Goal: Find specific page/section: Find specific page/section

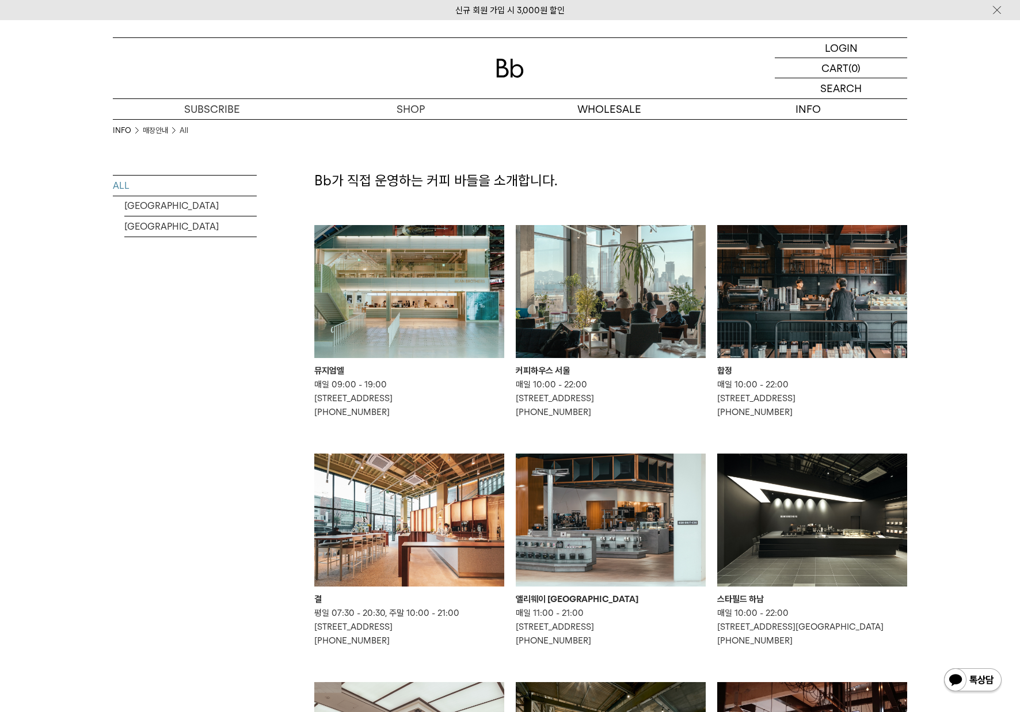
click at [577, 246] on img at bounding box center [611, 291] width 190 height 133
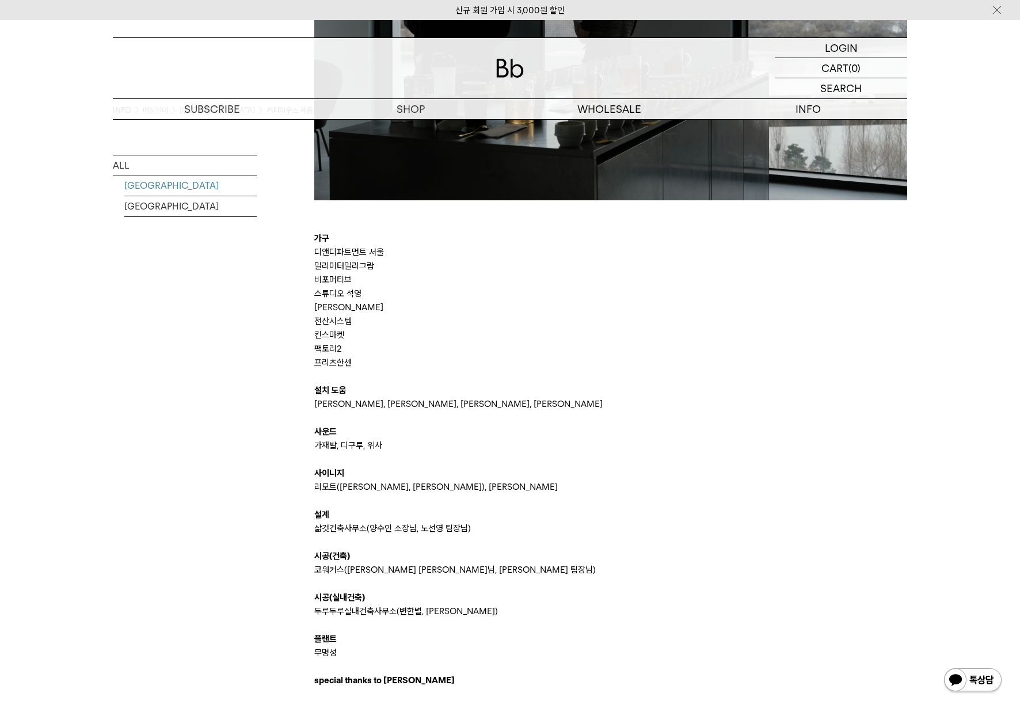
scroll to position [2430, 0]
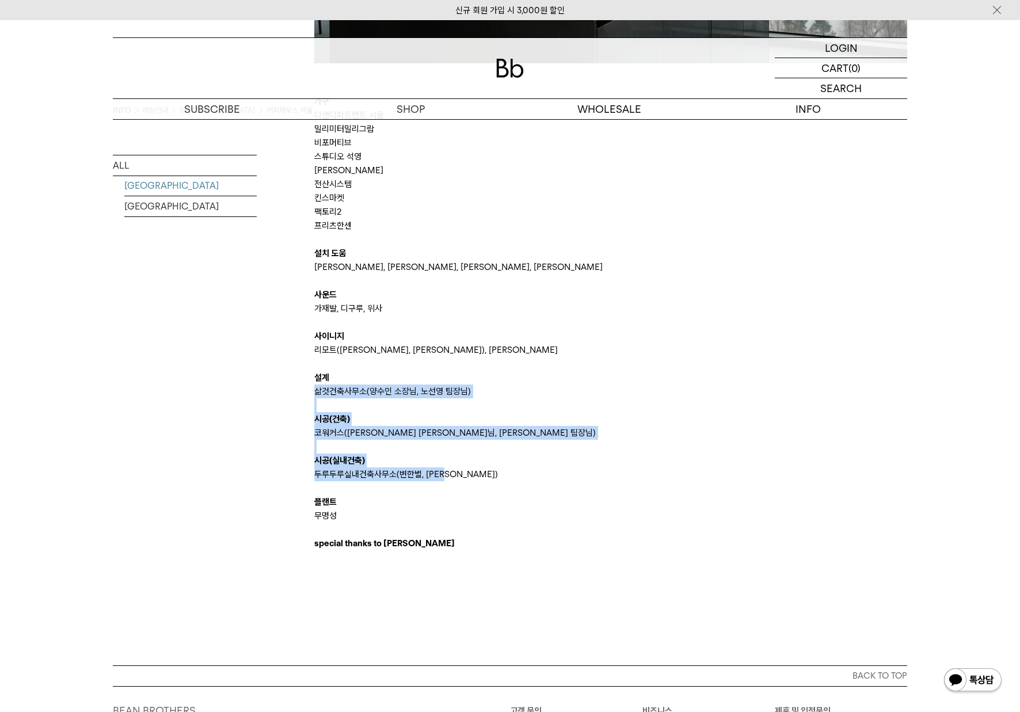
drag, startPoint x: 396, startPoint y: 383, endPoint x: 453, endPoint y: 474, distance: 107.4
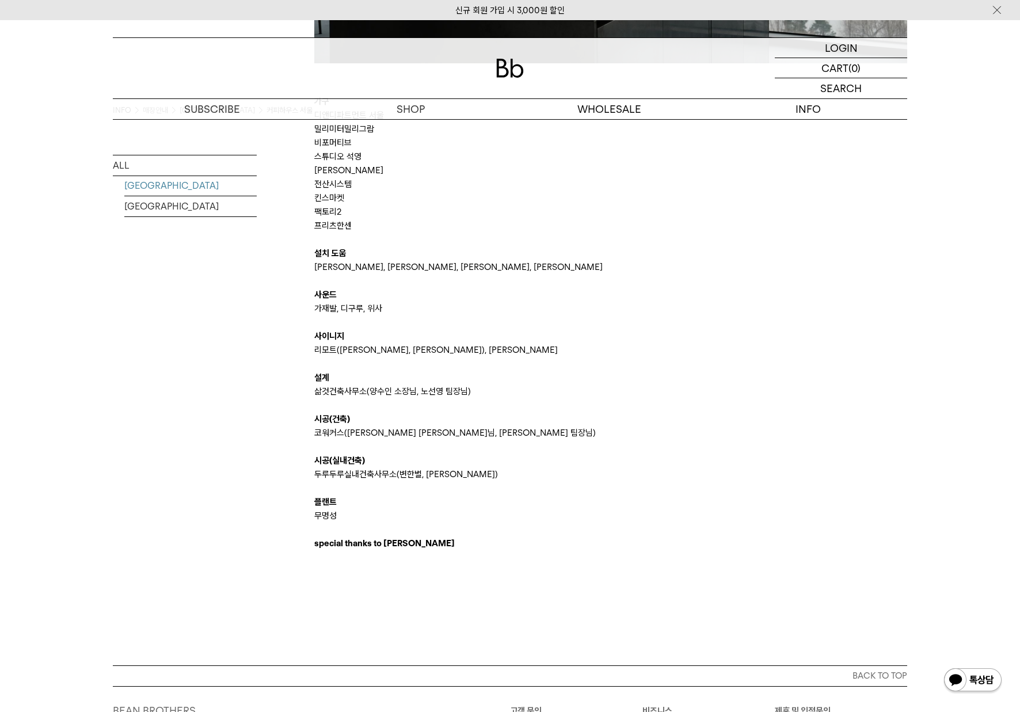
click at [360, 522] on p "무명성" at bounding box center [610, 516] width 593 height 14
drag, startPoint x: 349, startPoint y: 515, endPoint x: 431, endPoint y: 516, distance: 82.3
click at [511, 512] on p "무명성" at bounding box center [610, 516] width 593 height 14
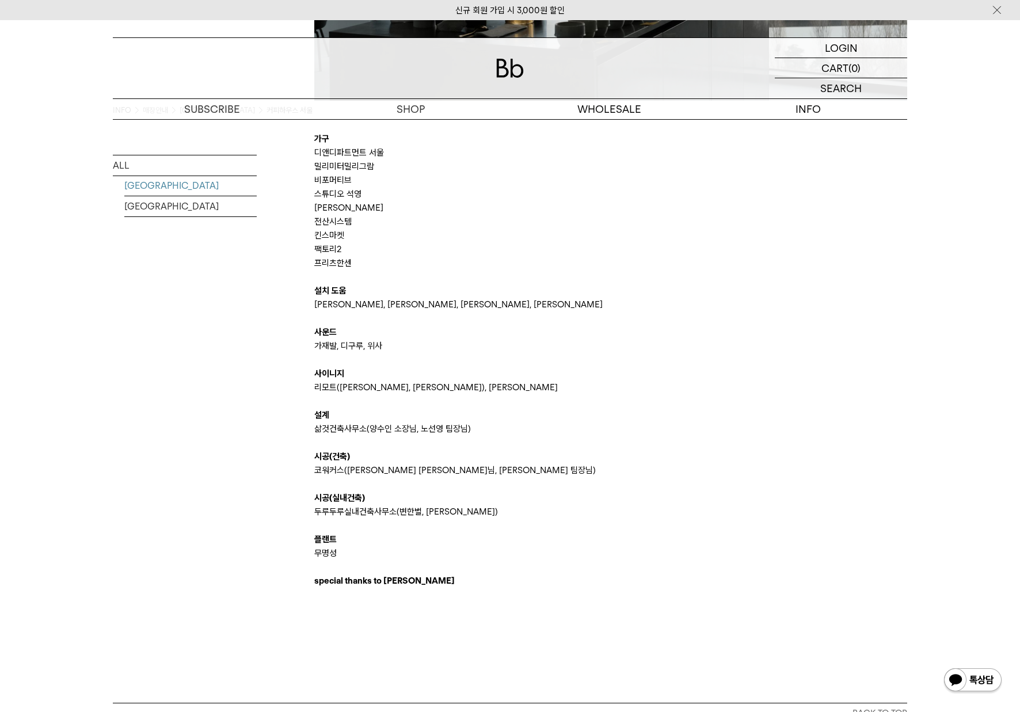
scroll to position [2506, 0]
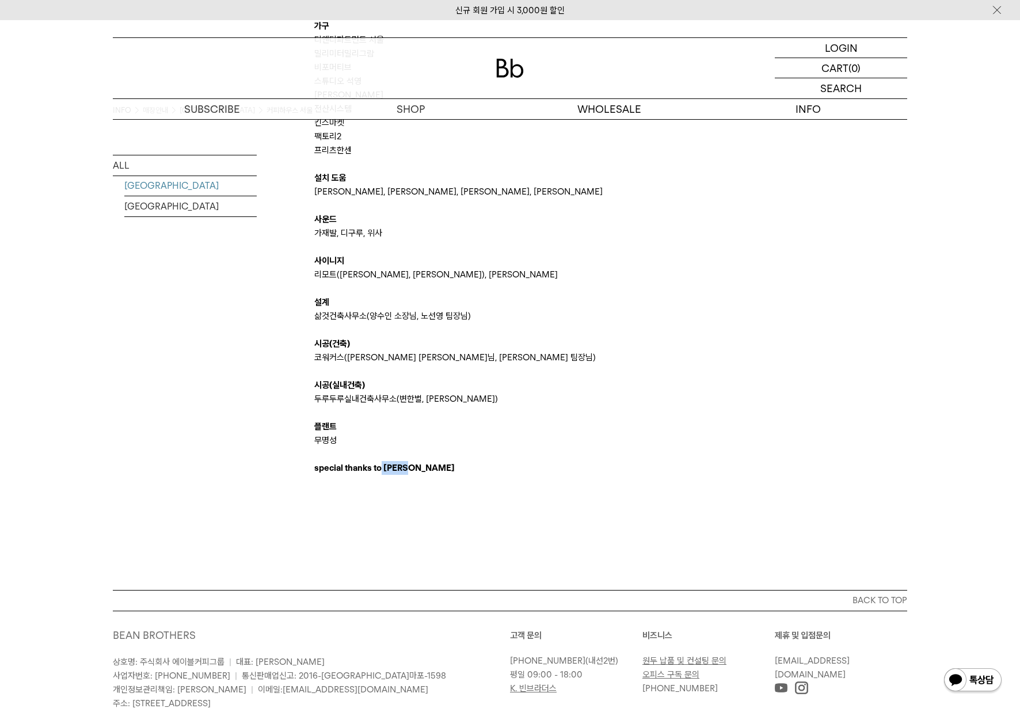
drag, startPoint x: 382, startPoint y: 466, endPoint x: 435, endPoint y: 472, distance: 53.8
click at [435, 472] on p "special thanks to [PERSON_NAME]" at bounding box center [610, 468] width 593 height 14
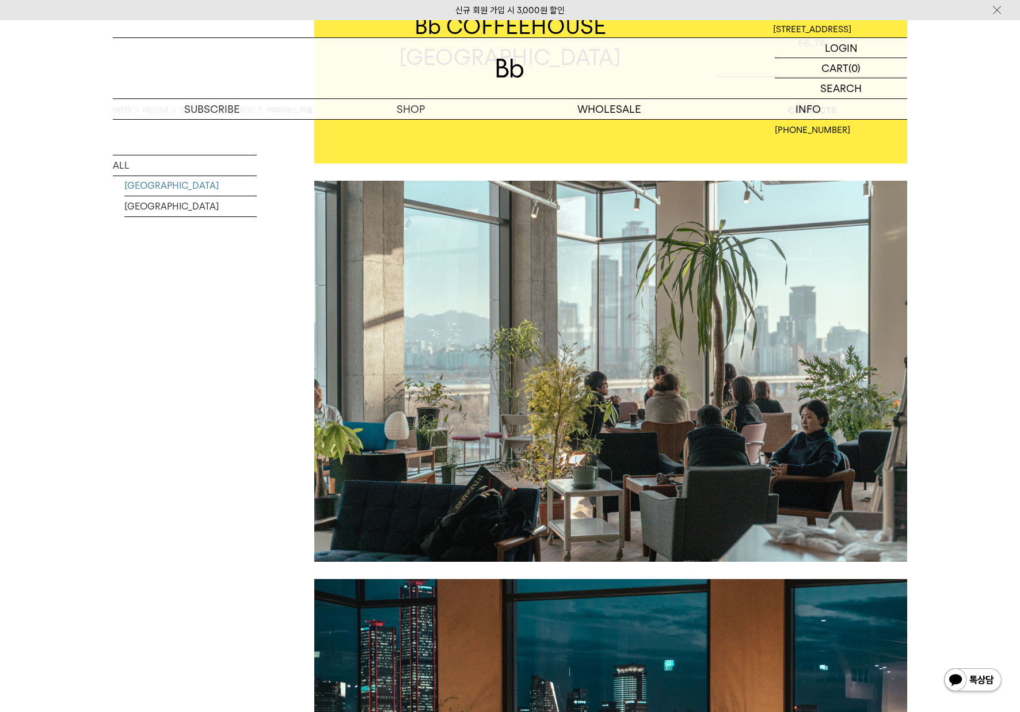
scroll to position [241, 0]
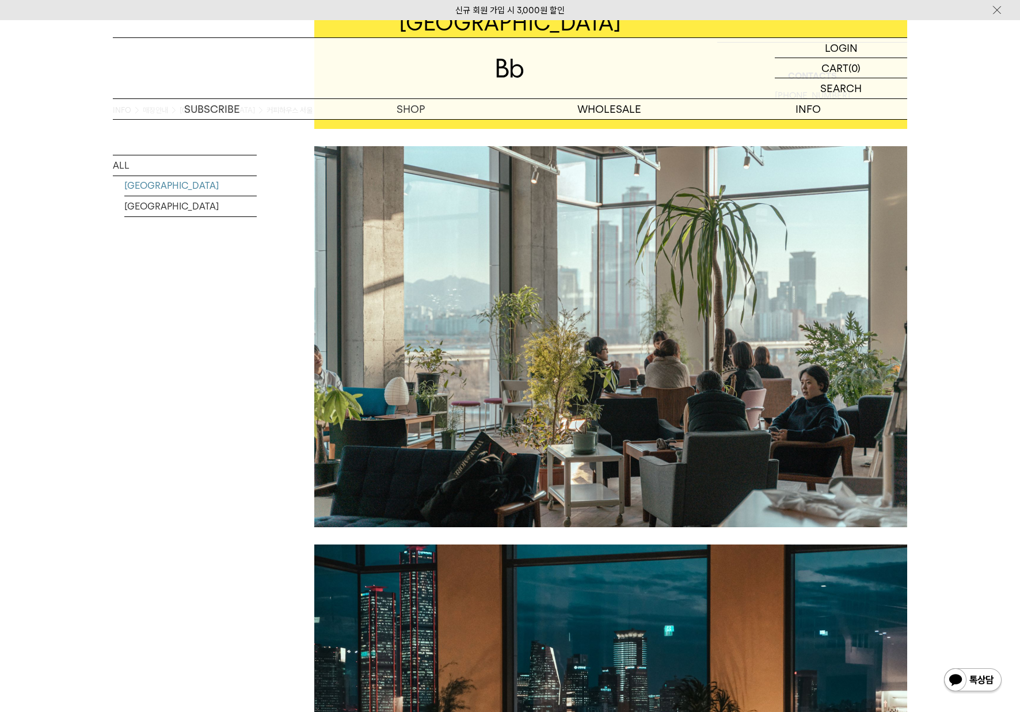
scroll to position [253, 0]
